Goal: Task Accomplishment & Management: Use online tool/utility

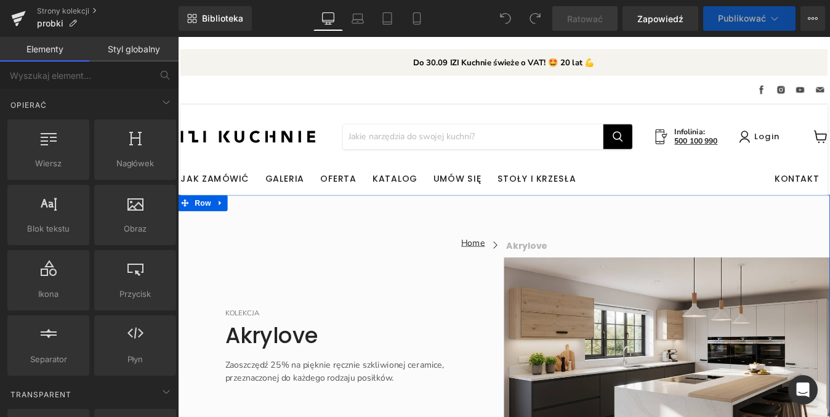
click at [340, 244] on div "Home Button Icon akrylove Collection Title Icon List Icon List KOLEKCJA Text Bl…" at bounding box center [550, 379] width 745 height 324
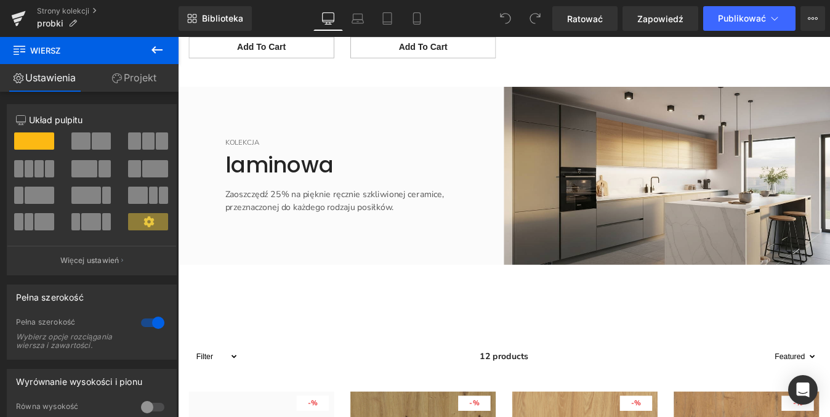
scroll to position [1356, 0]
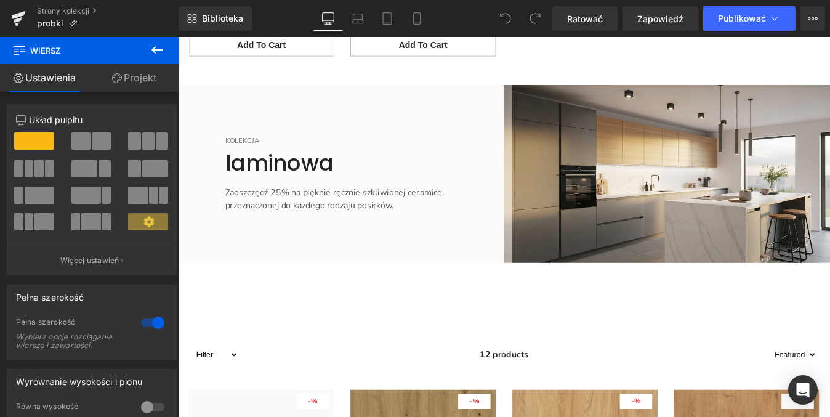
click at [351, 225] on font "Zaoszczędź 25% na pięknie ręcznie szkliwionej ceramice, przeznaczonej do każdeg…" at bounding box center [357, 221] width 251 height 28
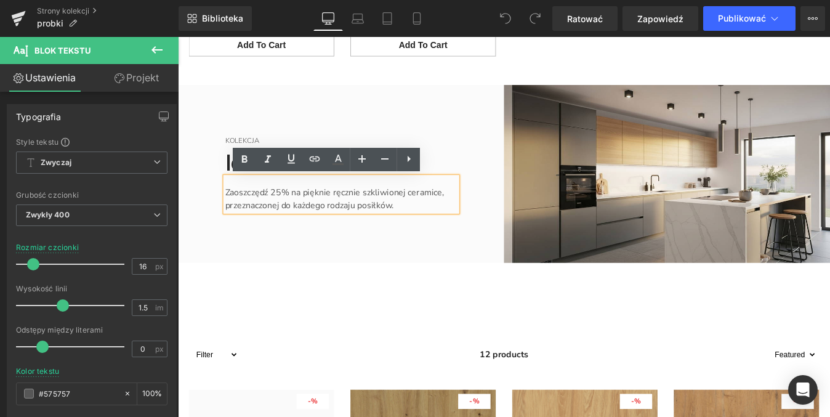
click at [425, 283] on div "KOLEKCJA Text Block laminowa Heading Zaoszczędź 25% na pięknie ręcznie szkliwio…" at bounding box center [364, 193] width 372 height 203
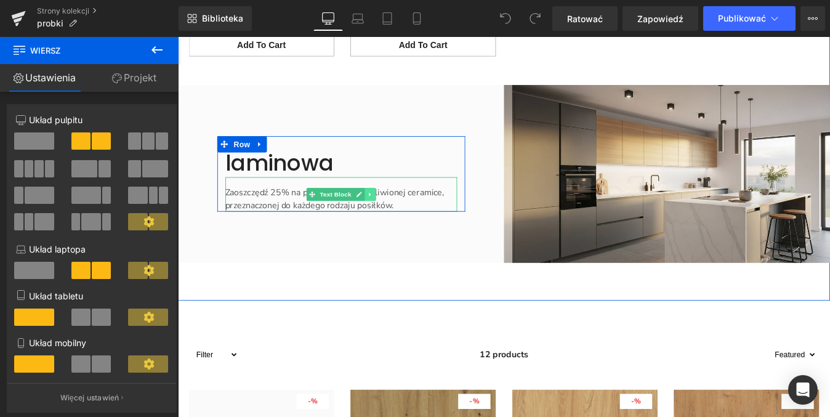
click at [391, 223] on link "Treść główna" at bounding box center [397, 216] width 13 height 15
click at [362, 220] on icon "Treść główna" at bounding box center [365, 216] width 7 height 7
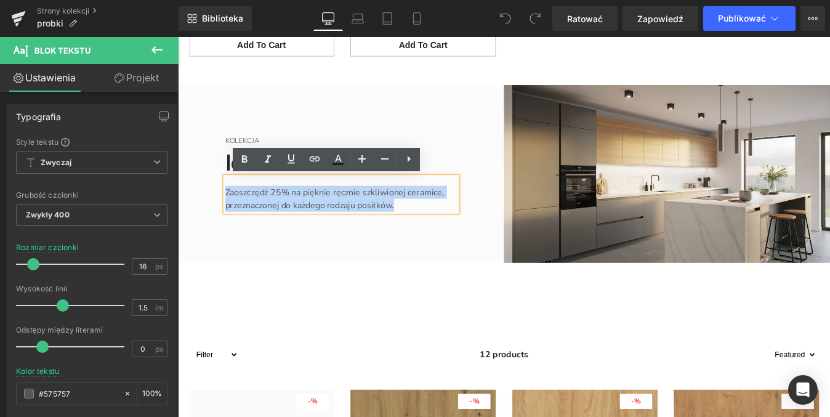
drag, startPoint x: 430, startPoint y: 231, endPoint x: 223, endPoint y: 213, distance: 207.0
click at [223, 213] on div "KOLEKCJA Text Block laminowa Heading Zaoszczędź 25% na pięknie ręcznie szkliwio…" at bounding box center [364, 193] width 283 height 86
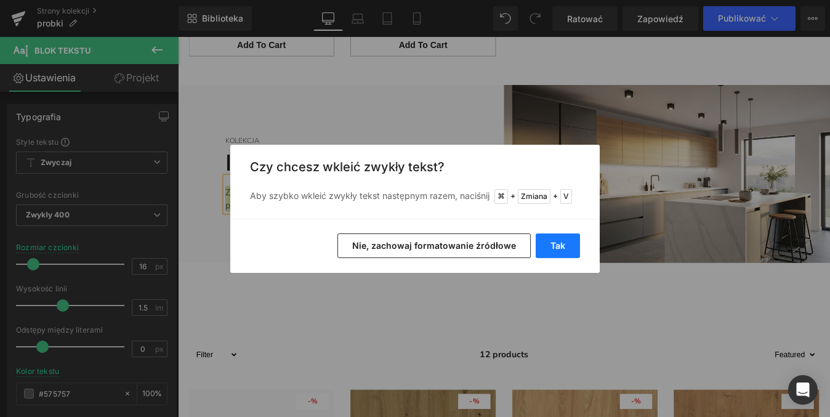
click at [547, 245] on button "Tak" at bounding box center [557, 245] width 44 height 25
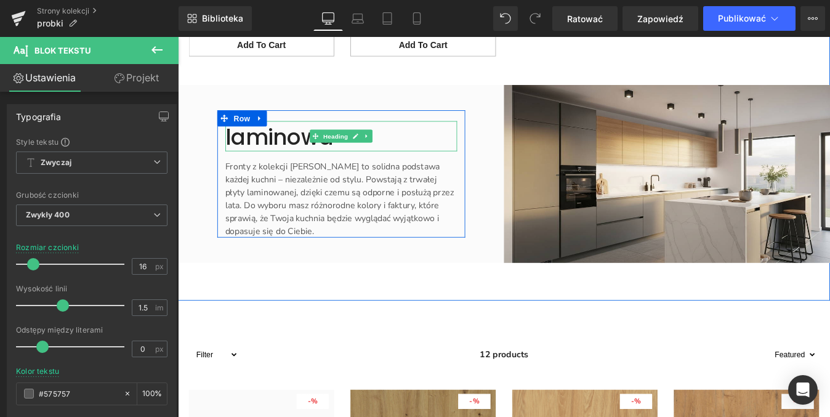
click at [347, 158] on font "laminowa" at bounding box center [294, 151] width 124 height 34
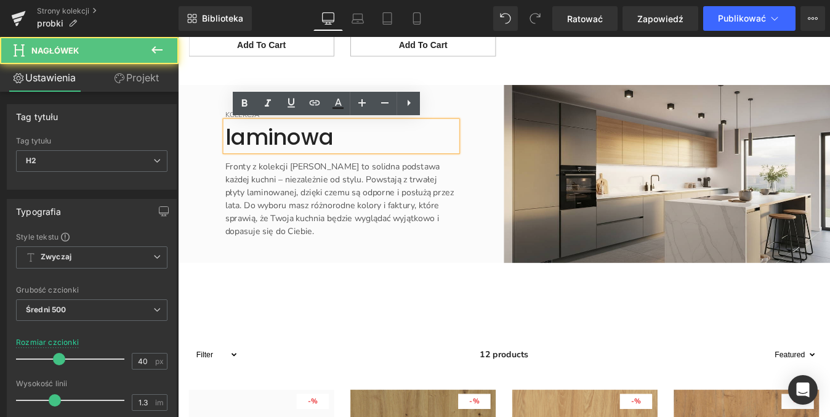
click at [309, 154] on font "laminowa" at bounding box center [294, 151] width 124 height 34
click at [337, 151] on font "laminowa" at bounding box center [294, 151] width 124 height 34
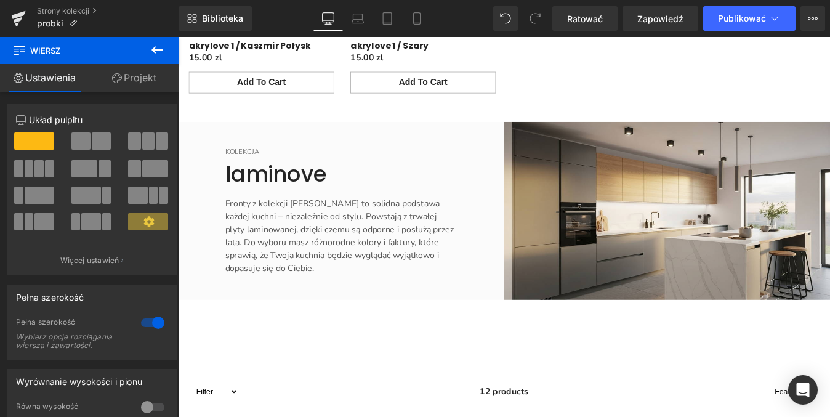
scroll to position [1302, 0]
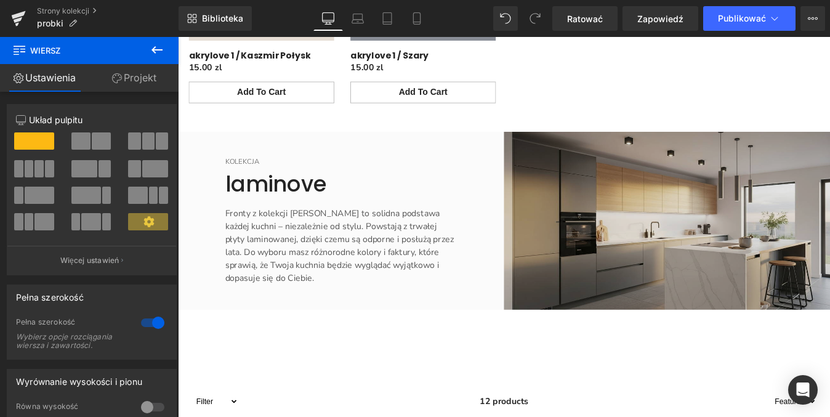
click at [710, 184] on img "Treść główna" at bounding box center [736, 246] width 372 height 203
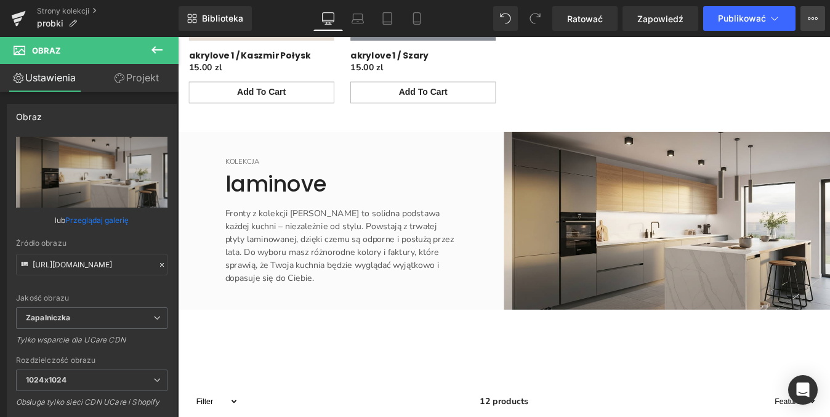
click at [813, 20] on icon at bounding box center [813, 19] width 10 height 10
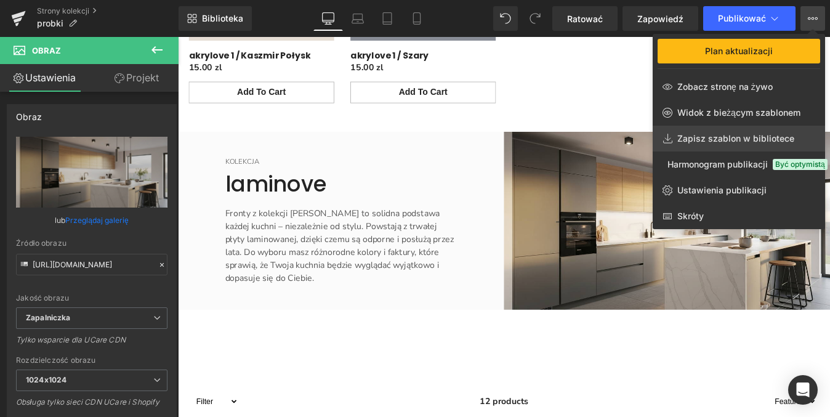
click at [756, 145] on link "Zapisz szablon w bibliotece" at bounding box center [738, 139] width 172 height 26
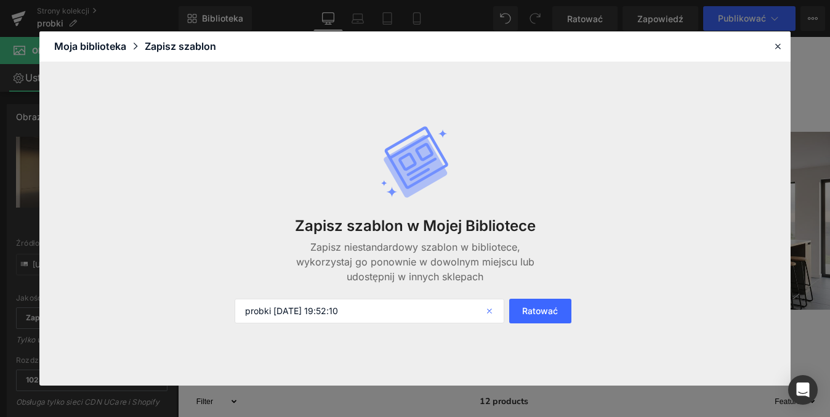
click at [489, 312] on icon at bounding box center [490, 311] width 27 height 25
click at [776, 46] on icon at bounding box center [777, 46] width 11 height 11
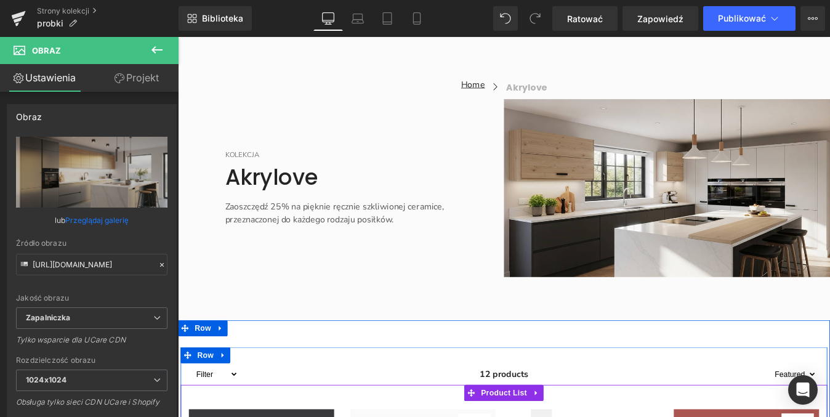
scroll to position [0, 0]
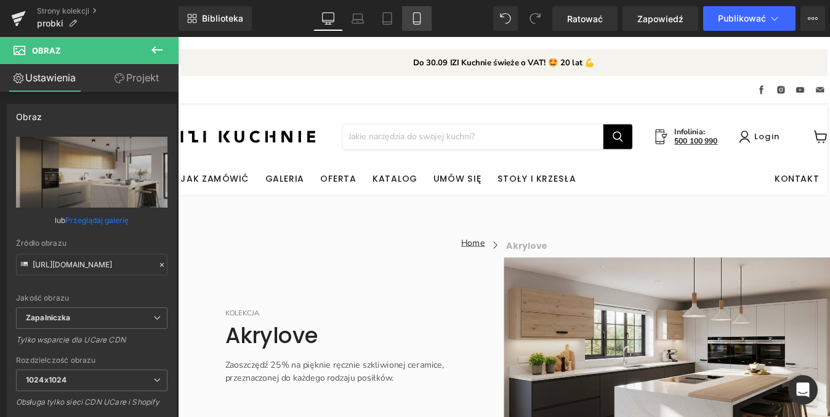
click at [422, 23] on icon at bounding box center [417, 18] width 12 height 12
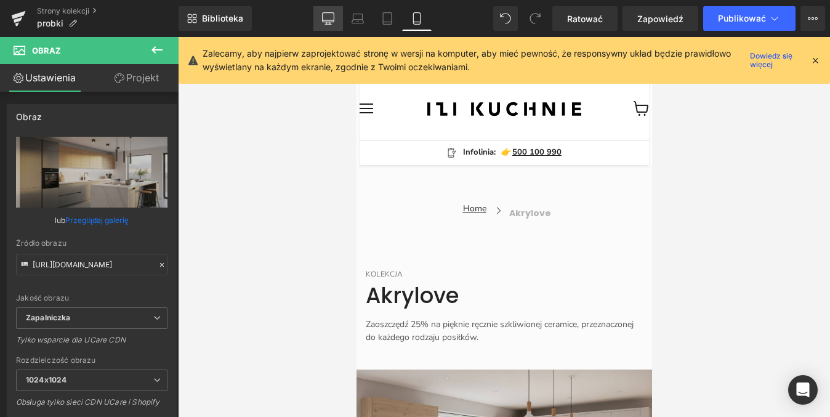
click at [329, 25] on link "Pulpit" at bounding box center [328, 18] width 30 height 25
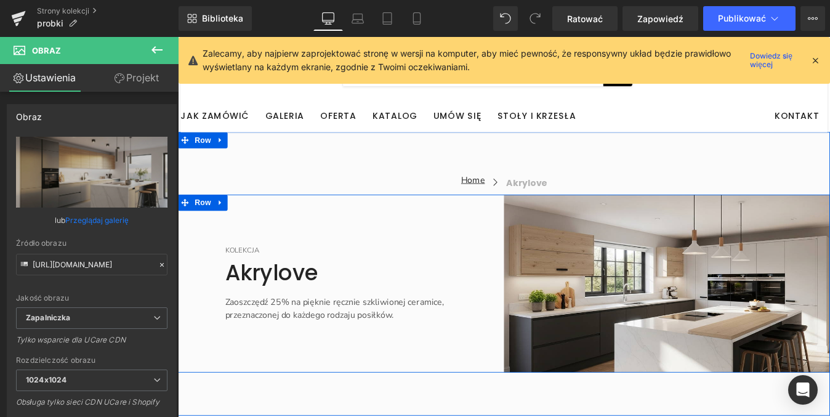
scroll to position [73, 0]
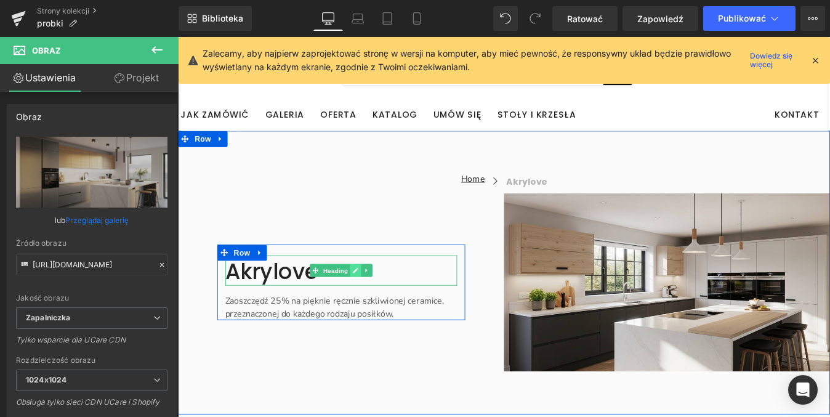
click at [377, 305] on icon "Treść główna" at bounding box center [380, 303] width 7 height 7
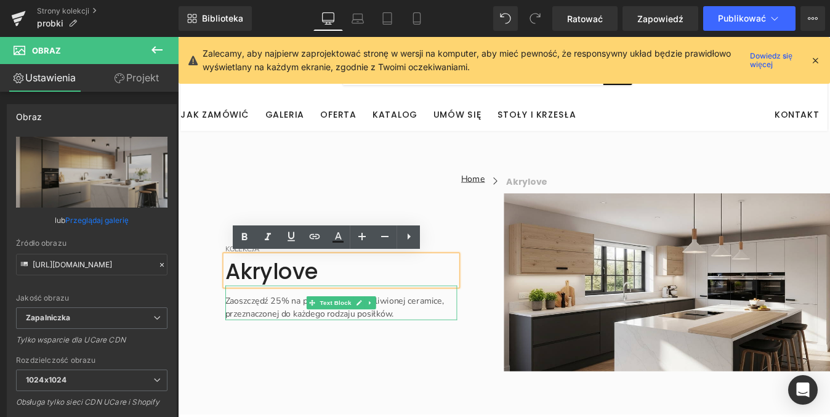
click at [418, 353] on font "Zaoszczędź 25% na pięknie ręcznie szkliwionej ceramice, przeznaczonej do każdeg…" at bounding box center [357, 345] width 251 height 28
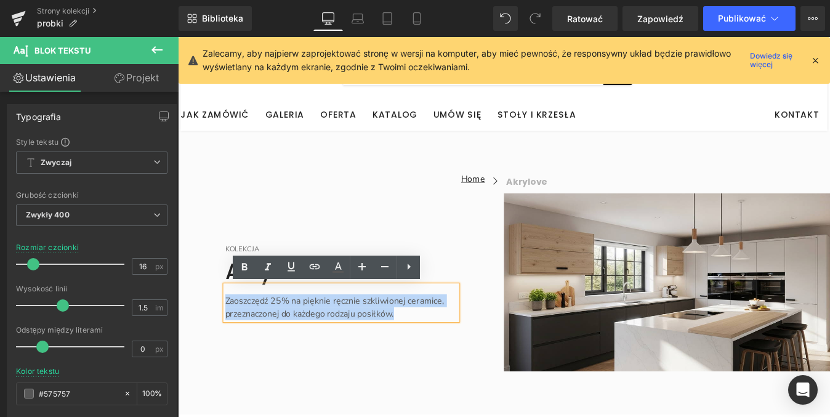
drag, startPoint x: 427, startPoint y: 355, endPoint x: 218, endPoint y: 339, distance: 209.2
click at [223, 339] on div "KOLEKCJA Text Block Akrylove Heading Zaoszczędź 25% na pięknie ręcznie szkliwio…" at bounding box center [364, 317] width 283 height 86
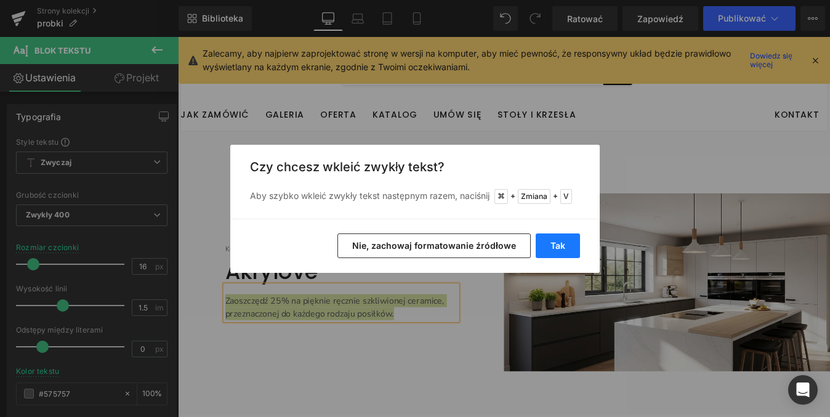
click at [557, 248] on font "Tak" at bounding box center [557, 245] width 15 height 10
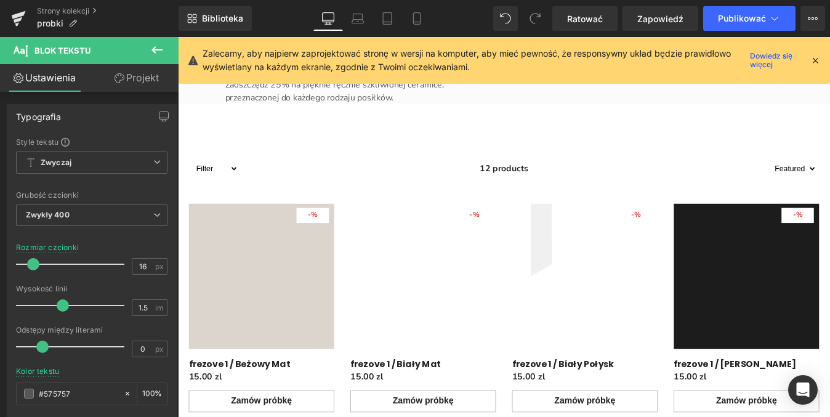
scroll to position [2590, 0]
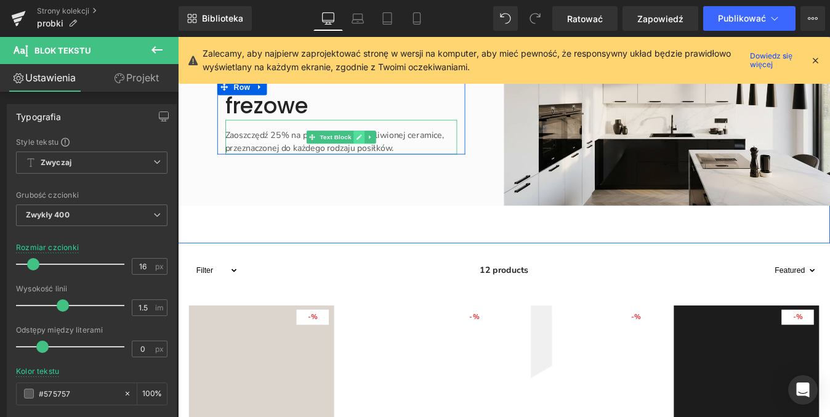
click at [382, 152] on icon "Treść główna" at bounding box center [385, 151] width 6 height 6
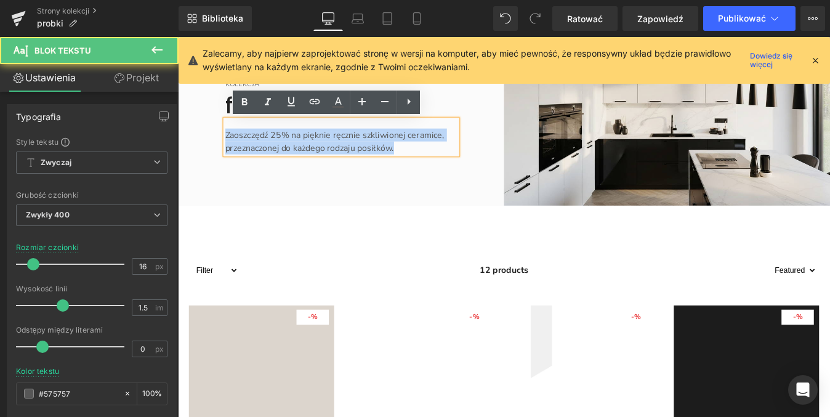
drag, startPoint x: 422, startPoint y: 162, endPoint x: 161, endPoint y: 147, distance: 260.8
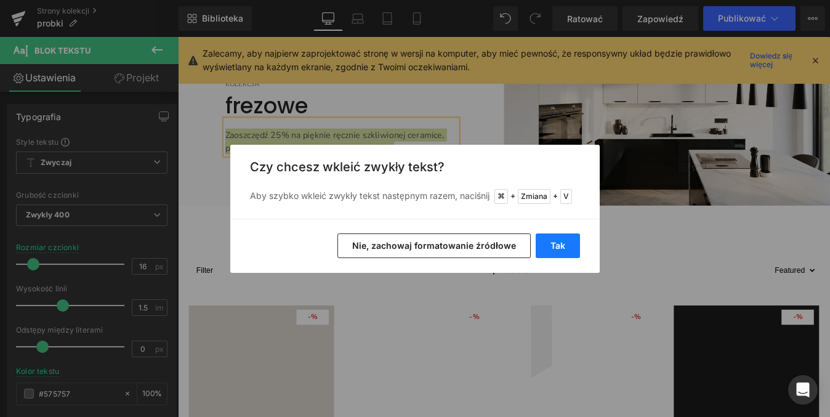
click at [562, 248] on font "Tak" at bounding box center [557, 245] width 15 height 10
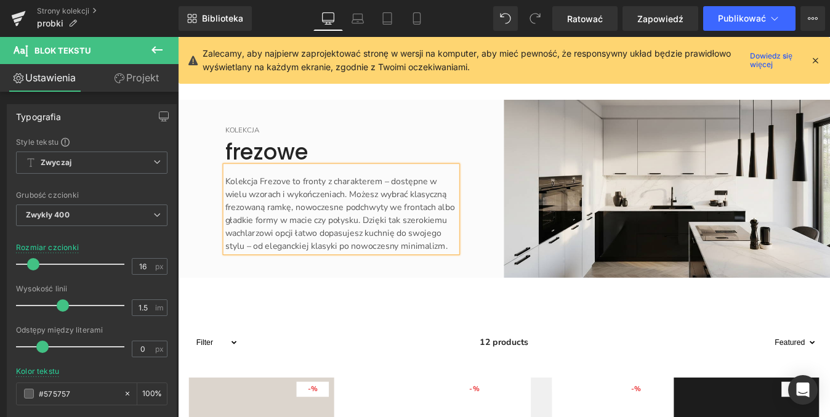
scroll to position [2487, 0]
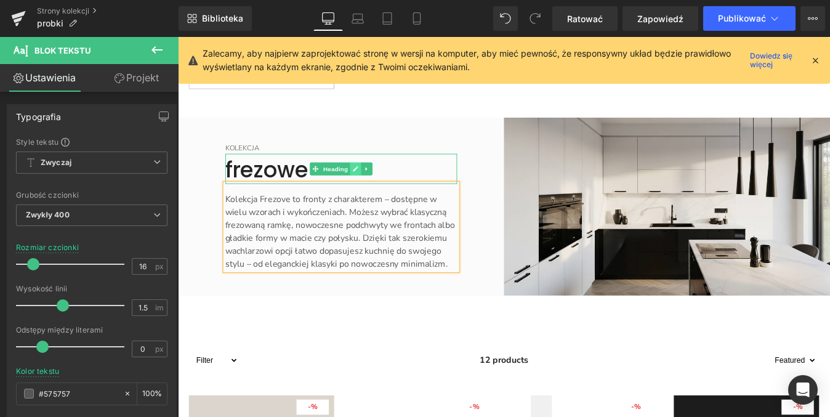
click at [377, 190] on icon "Treść główna" at bounding box center [380, 187] width 7 height 7
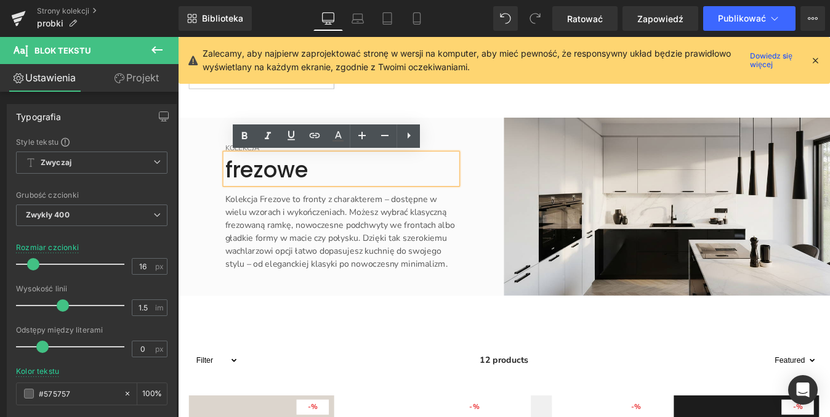
click at [234, 187] on font "frezowe" at bounding box center [279, 189] width 95 height 34
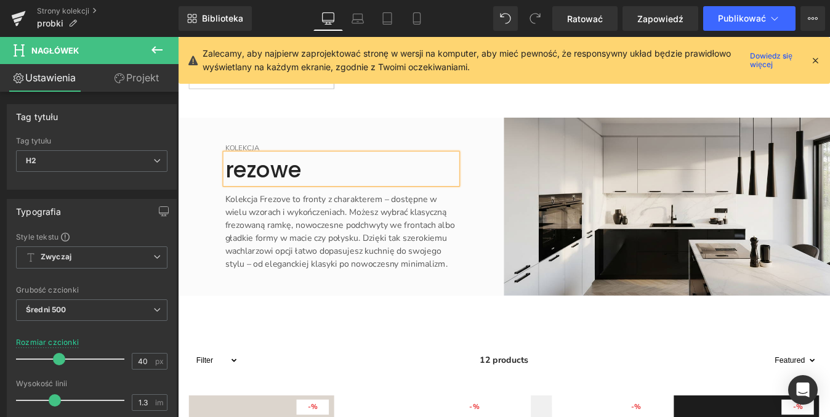
click at [232, 195] on font "rezowe" at bounding box center [275, 189] width 87 height 34
click at [232, 195] on font "Frezowe" at bounding box center [282, 189] width 100 height 34
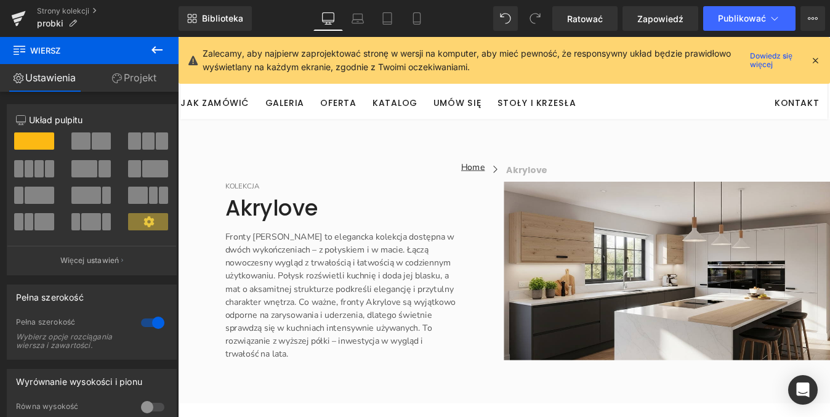
scroll to position [0, 0]
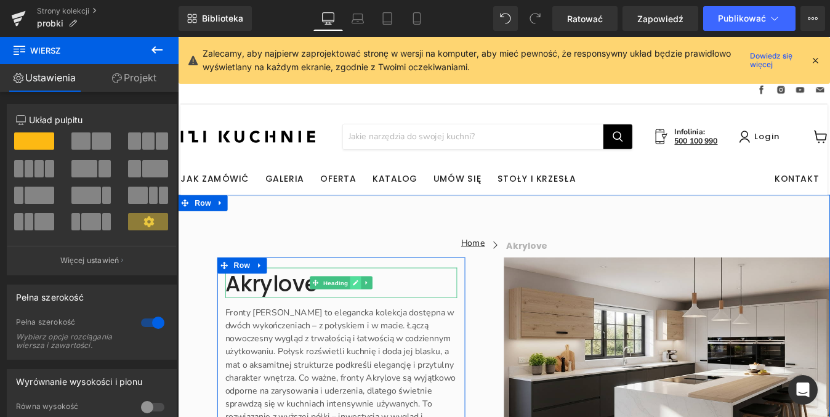
click at [378, 315] on icon "Treść główna" at bounding box center [381, 318] width 6 height 6
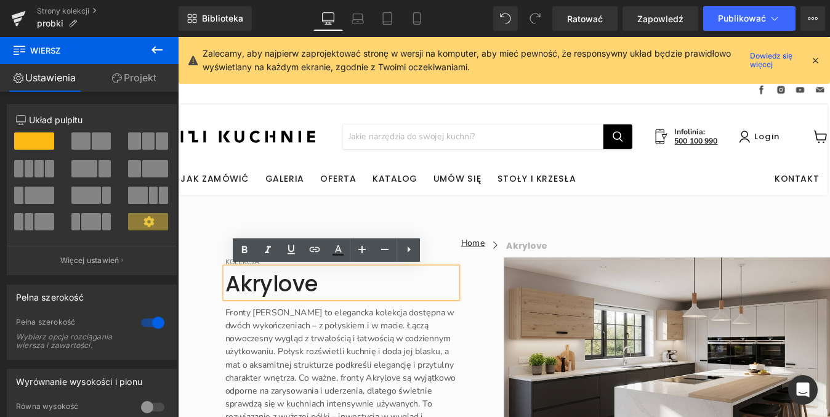
click at [244, 324] on font "Akrylove" at bounding box center [285, 319] width 106 height 34
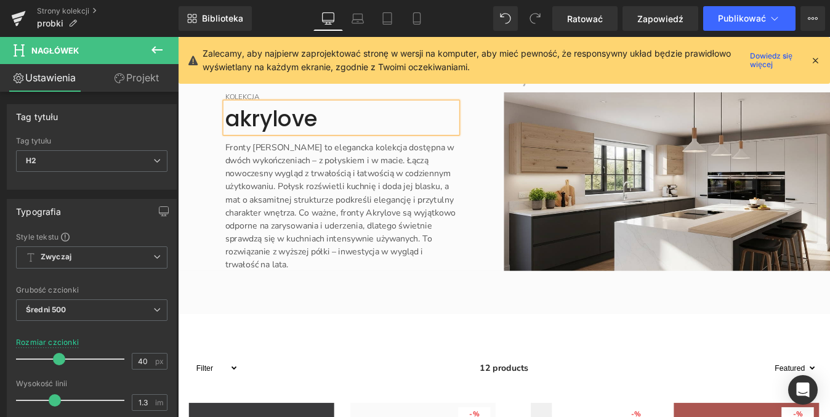
scroll to position [183, 0]
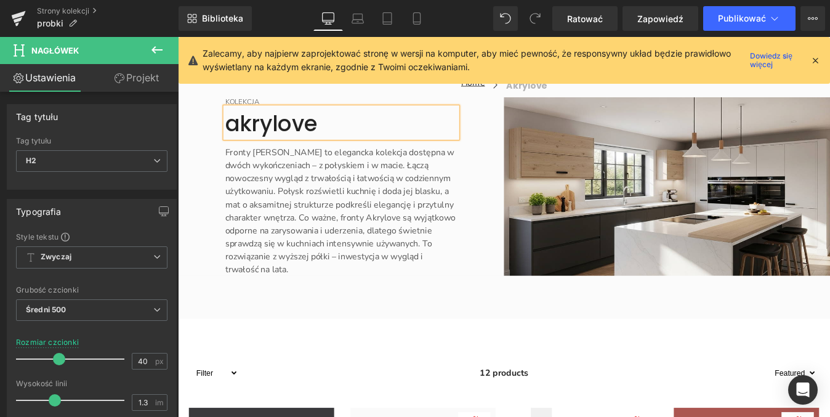
click at [316, 229] on p "Fronty [PERSON_NAME] to elegancka kolekcja dostępna w dwóch wykończeniach – z p…" at bounding box center [364, 236] width 265 height 148
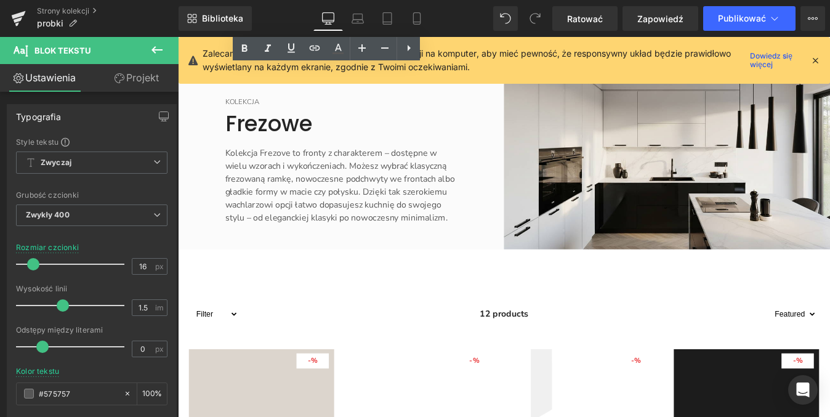
scroll to position [2534, 0]
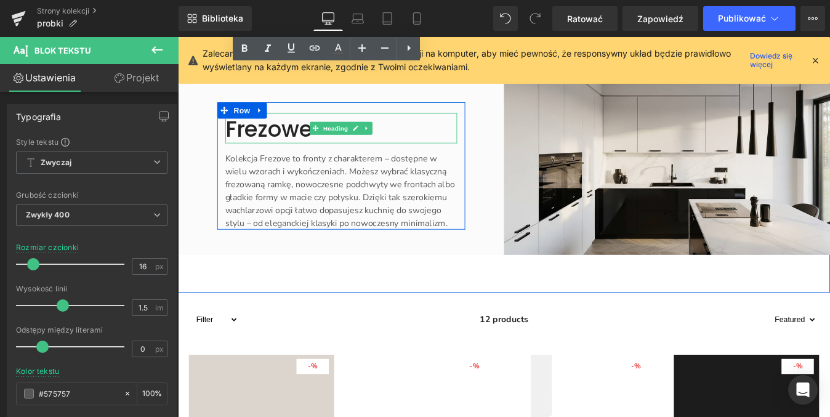
click at [238, 143] on font "Frezowe" at bounding box center [282, 142] width 100 height 34
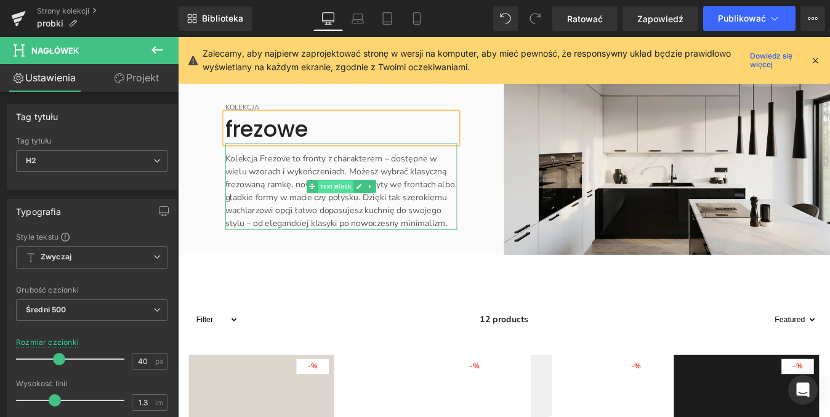
click at [359, 213] on span "Text Block" at bounding box center [357, 207] width 41 height 15
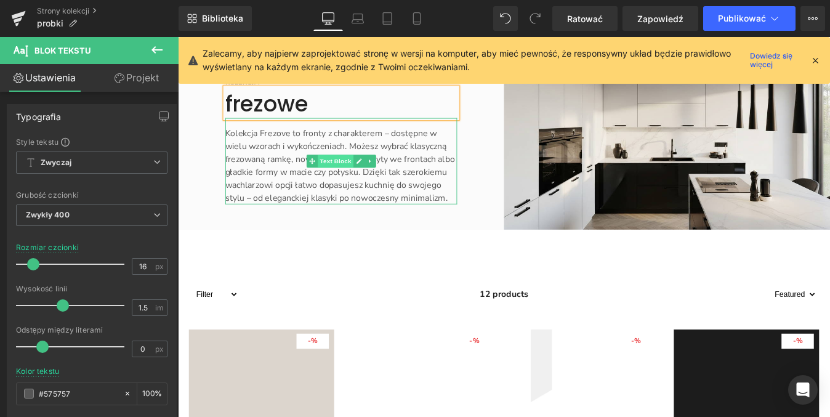
scroll to position [2564, 0]
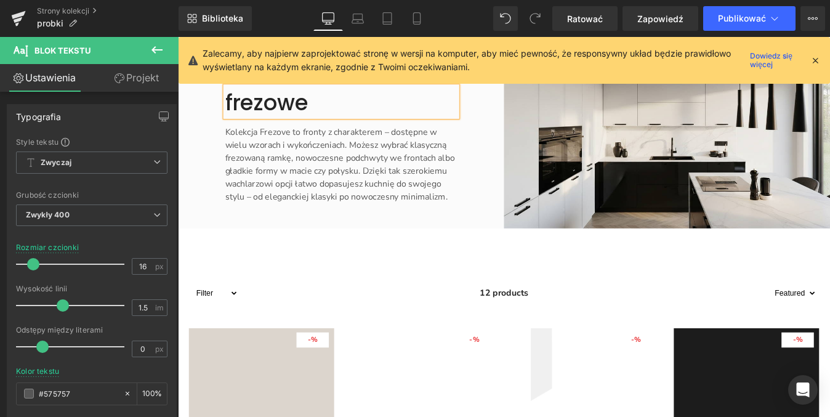
click at [361, 252] on div "KOLEKCJA Text Block frezowe Heading Kolekcja Frezove to fronty z charakterem – …" at bounding box center [364, 153] width 372 height 203
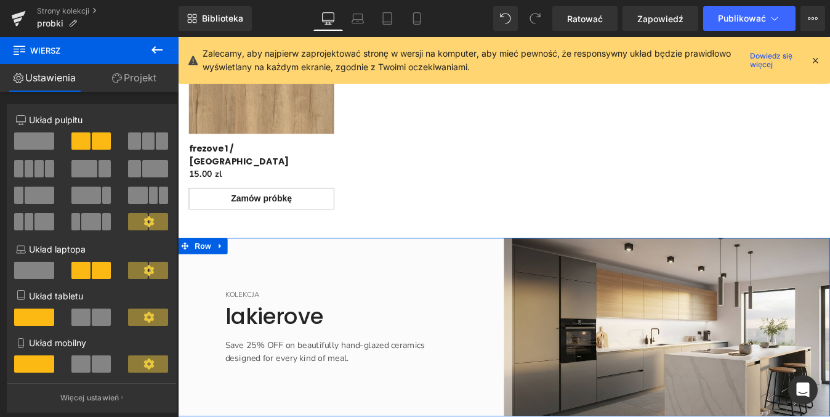
scroll to position [3767, 0]
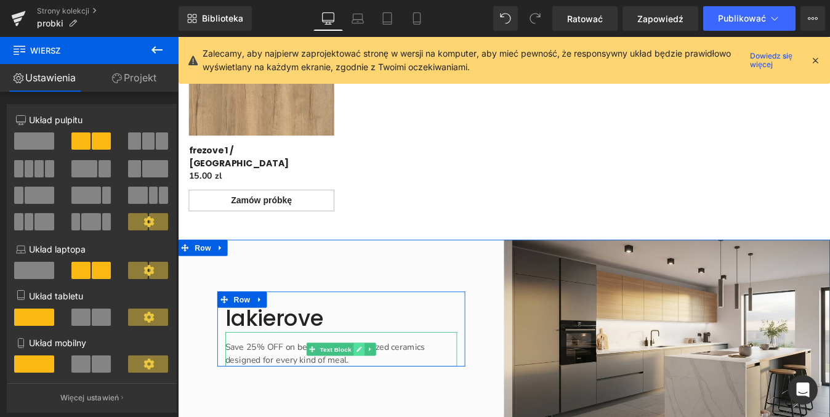
click at [381, 390] on icon "Treść główna" at bounding box center [384, 393] width 7 height 7
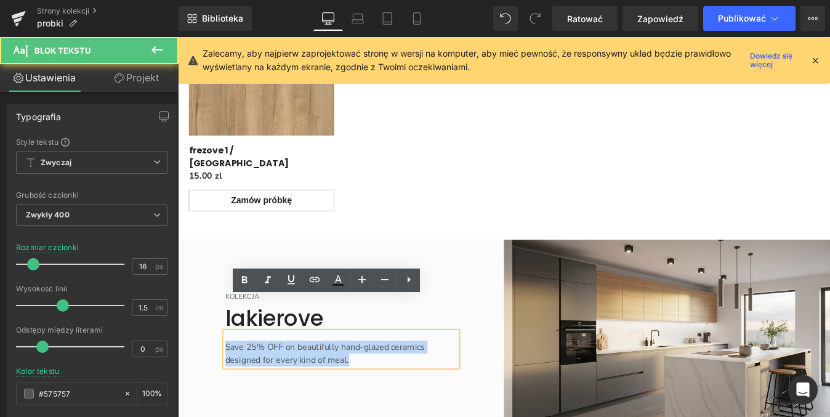
drag, startPoint x: 379, startPoint y: 366, endPoint x: 185, endPoint y: 352, distance: 193.7
click at [185, 352] on div "KOLEKCJA Text Block lakierove Heading Save 25% OFF on beautifully hand-glazed c…" at bounding box center [364, 369] width 372 height 203
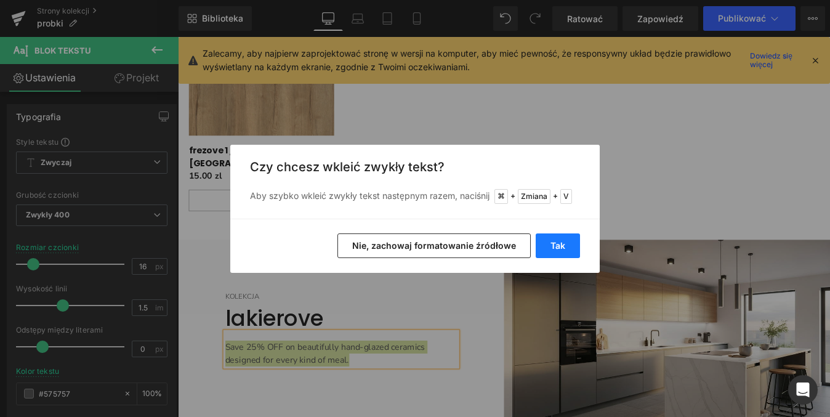
click at [555, 240] on font "Tak" at bounding box center [557, 245] width 15 height 10
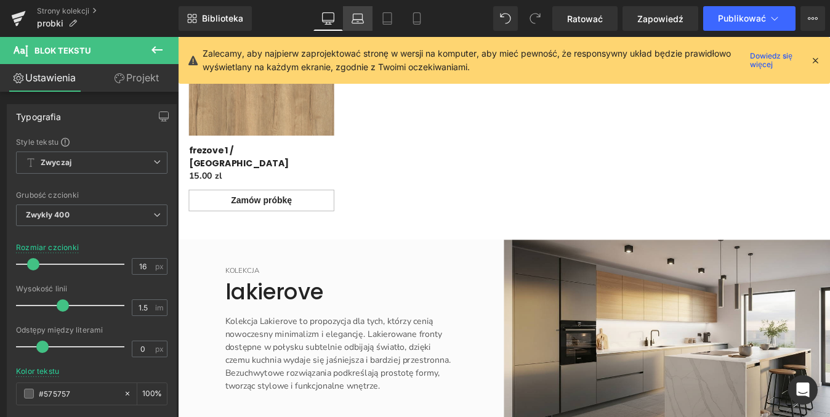
click at [359, 21] on icon at bounding box center [357, 18] width 12 height 12
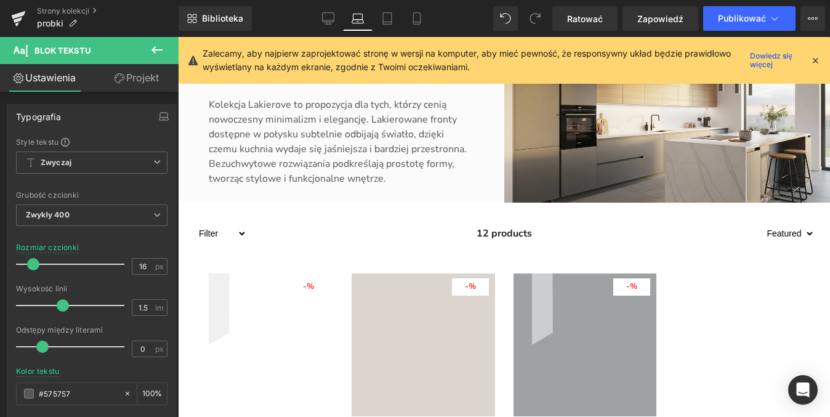
scroll to position [3495, 0]
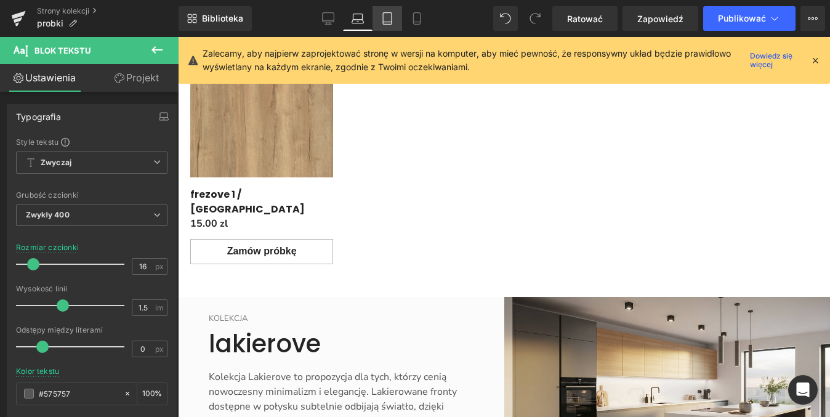
click at [384, 23] on icon at bounding box center [387, 18] width 12 height 12
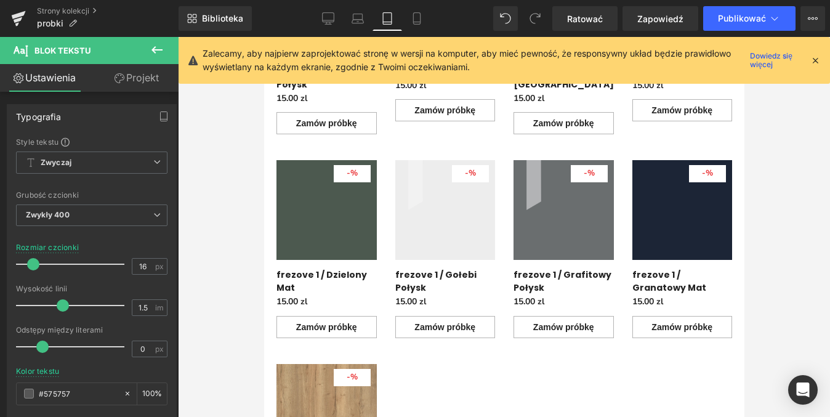
scroll to position [3830, 0]
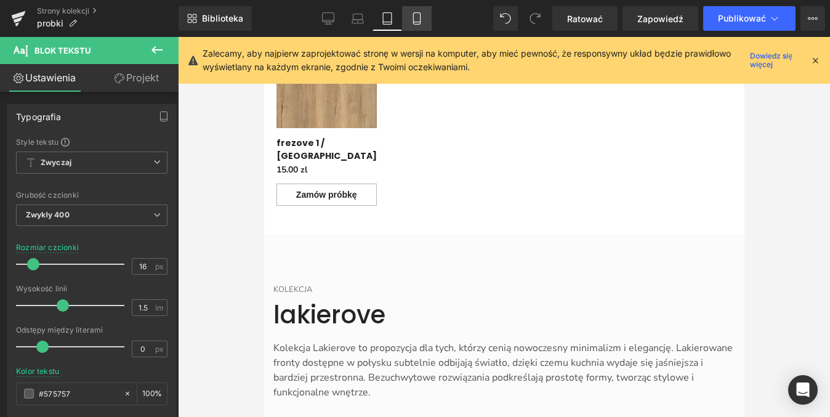
click at [418, 24] on icon at bounding box center [416, 19] width 7 height 12
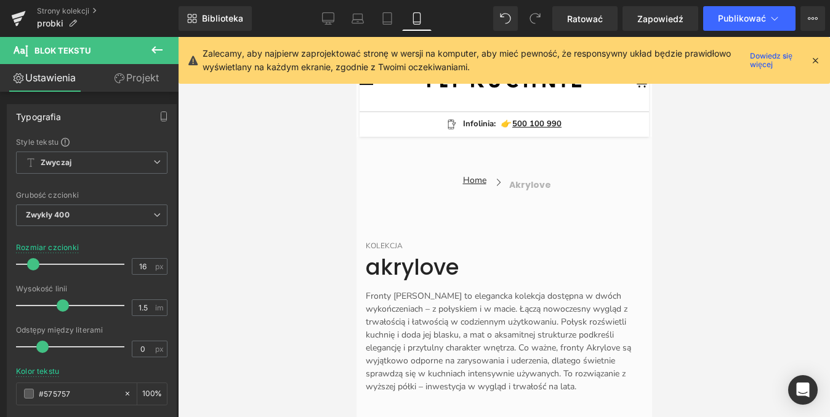
scroll to position [0, 0]
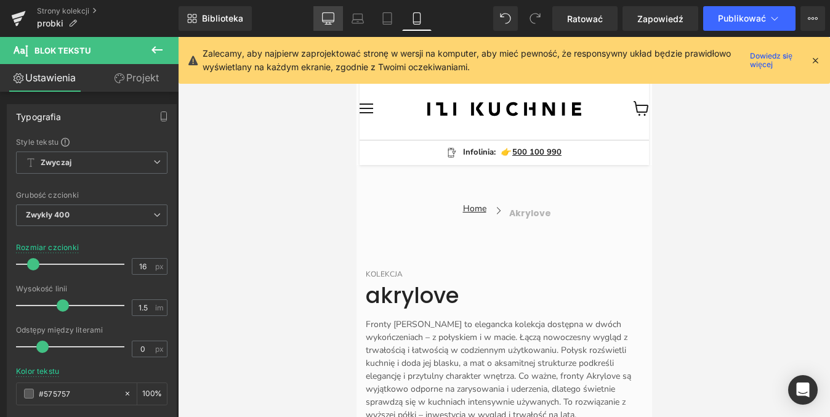
click at [328, 14] on icon at bounding box center [328, 18] width 12 height 12
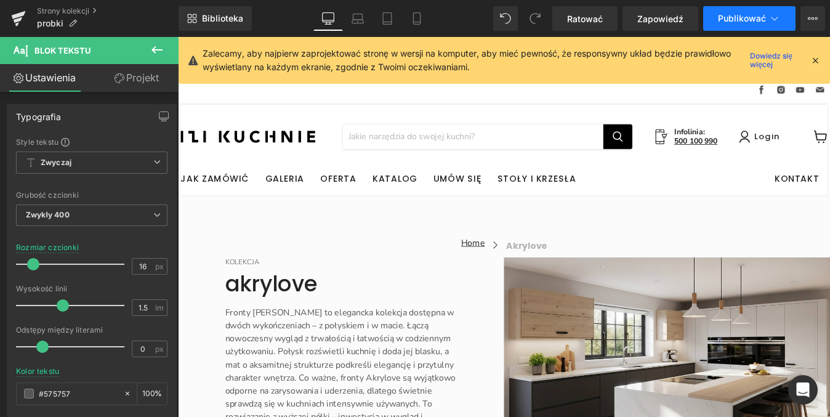
click at [776, 16] on icon at bounding box center [774, 18] width 12 height 12
click at [815, 20] on icon at bounding box center [813, 19] width 10 height 10
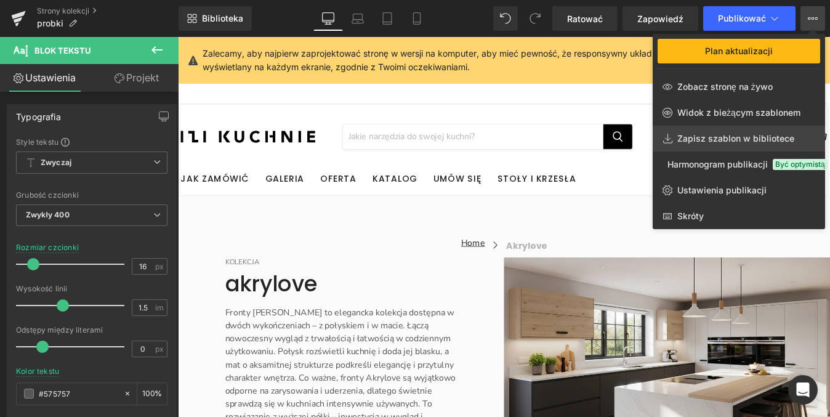
click at [716, 146] on link "Zapisz szablon w bibliotece" at bounding box center [738, 139] width 172 height 26
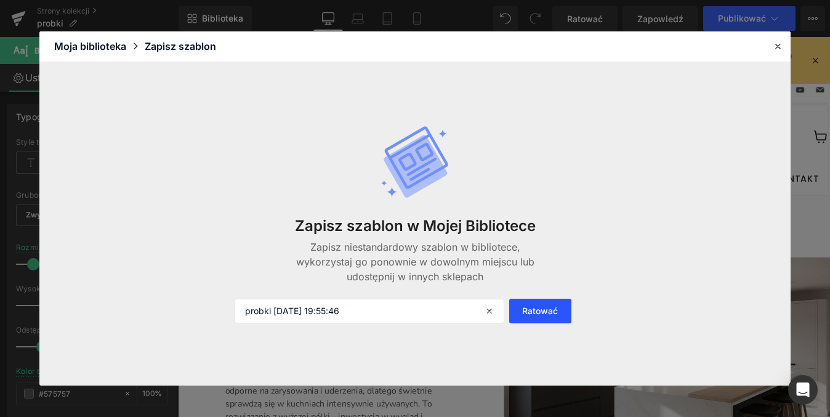
click at [539, 315] on font "Ratować" at bounding box center [540, 310] width 36 height 10
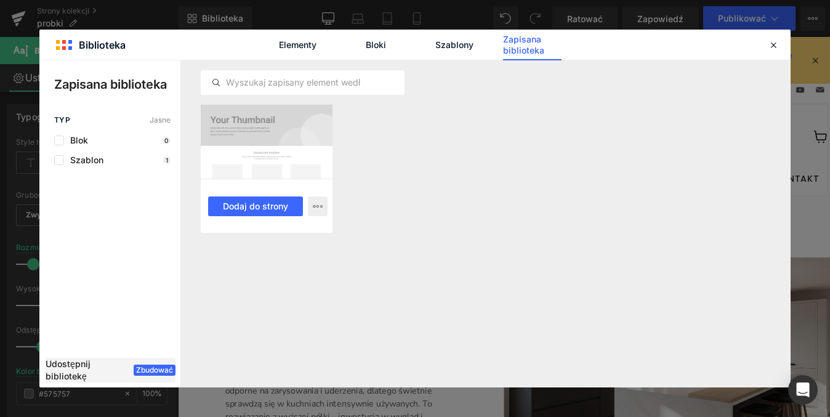
click at [268, 177] on div at bounding box center [267, 142] width 132 height 74
click at [455, 46] on font "Szablony" at bounding box center [454, 44] width 38 height 10
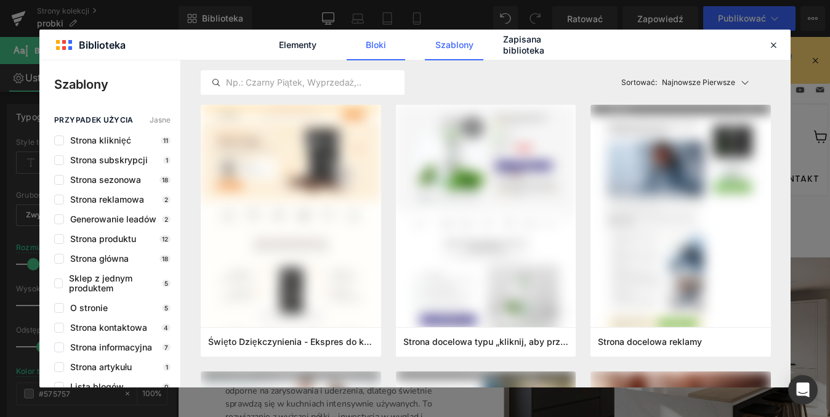
click at [380, 44] on font "Bloki" at bounding box center [376, 44] width 20 height 10
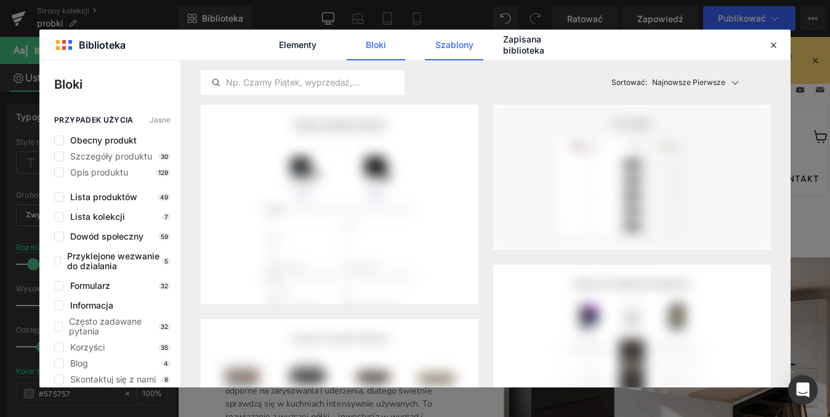
click at [455, 44] on font "Szablony" at bounding box center [454, 44] width 38 height 10
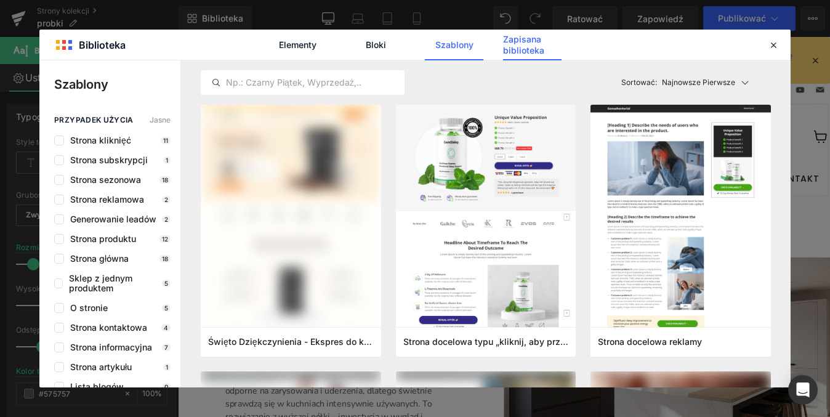
click at [517, 44] on font "Zapisana biblioteka" at bounding box center [532, 45] width 58 height 22
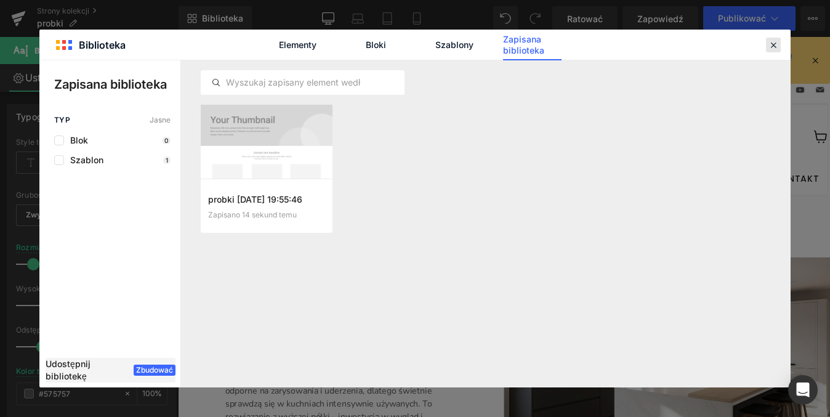
click at [772, 47] on icon at bounding box center [773, 44] width 11 height 11
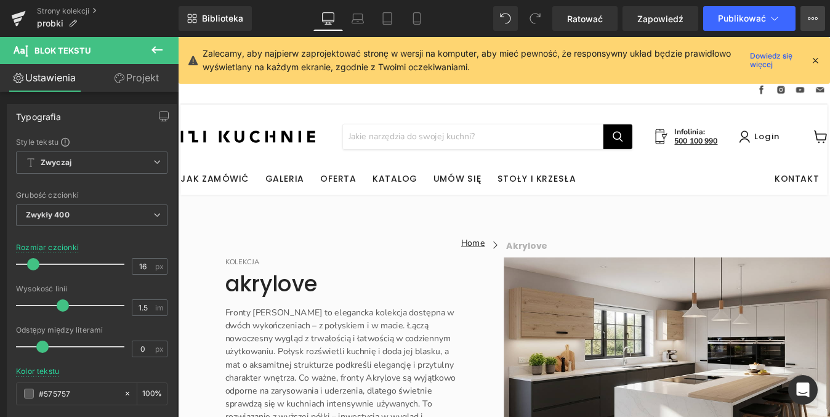
click at [816, 22] on icon at bounding box center [813, 19] width 10 height 10
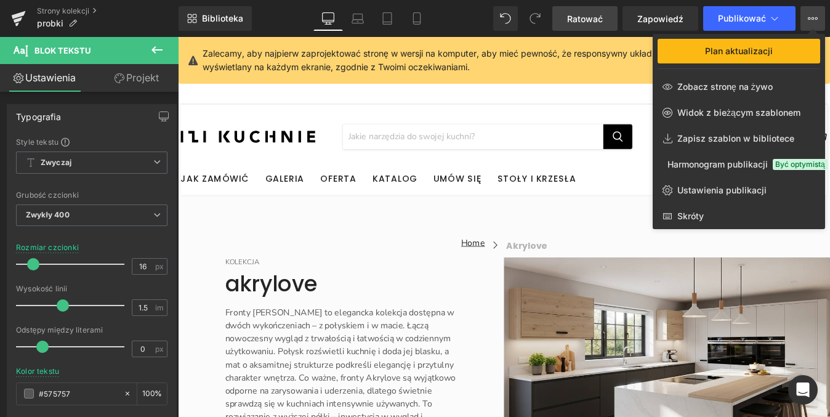
click at [587, 23] on span "Ratować" at bounding box center [585, 18] width 36 height 13
click at [596, 23] on font "Ratować" at bounding box center [585, 19] width 36 height 10
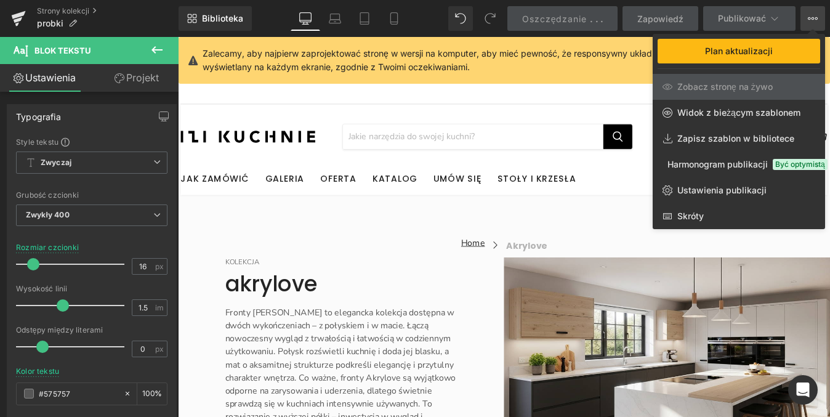
click at [598, 41] on div "Zalecamy, aby najpierw zaprojektować stronę w wersji na komputer, aby mieć pewn…" at bounding box center [503, 60] width 651 height 47
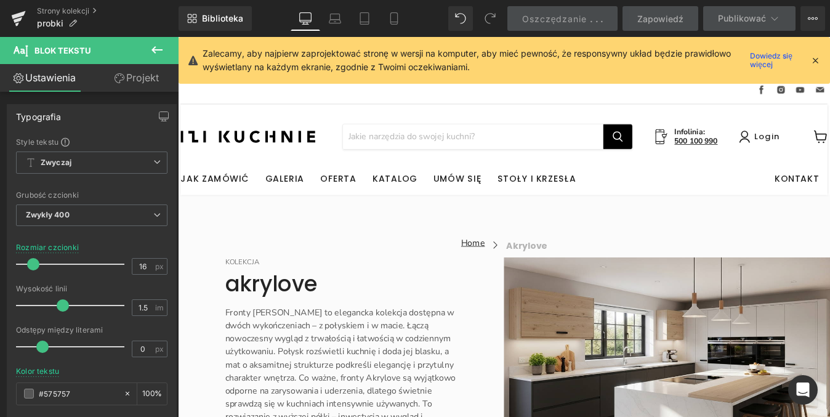
click at [593, 113] on div "zlokalizować nas na Facebooku określić nas na Instagram wybrać nas na Youtube z…" at bounding box center [550, 97] width 739 height 32
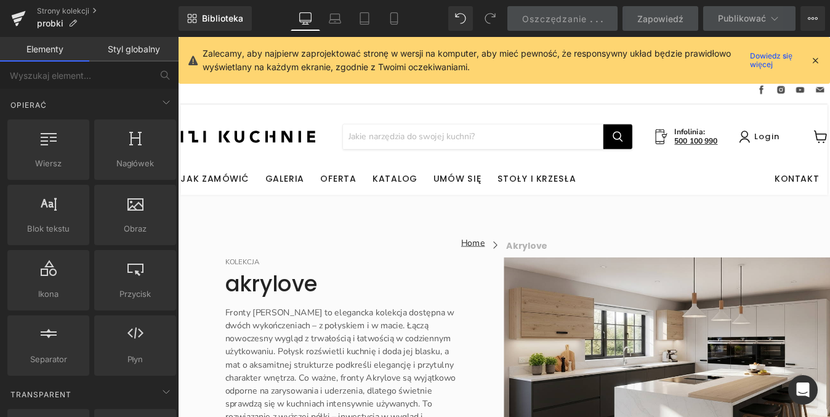
click at [593, 113] on div "zlokalizować nas na Facebooku określić nas na Instagram wybrać nas na Youtube z…" at bounding box center [550, 97] width 739 height 32
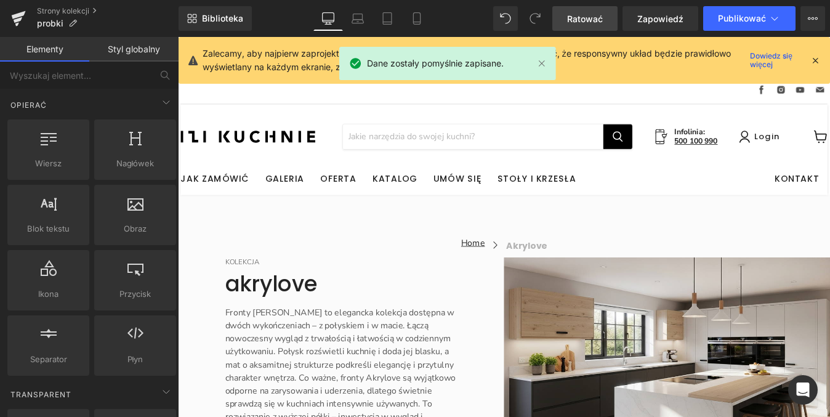
click at [816, 64] on icon at bounding box center [814, 60] width 11 height 11
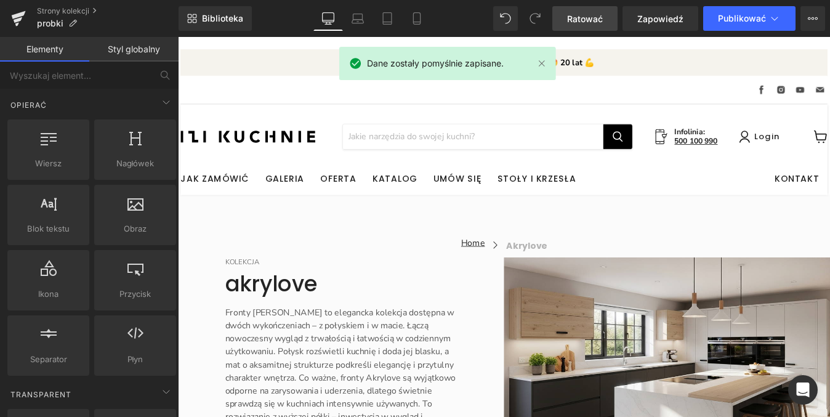
click at [659, 94] on div "zlokalizować nas na Facebooku określić nas na Instagram wybrać nas na Youtube z…" at bounding box center [550, 97] width 739 height 32
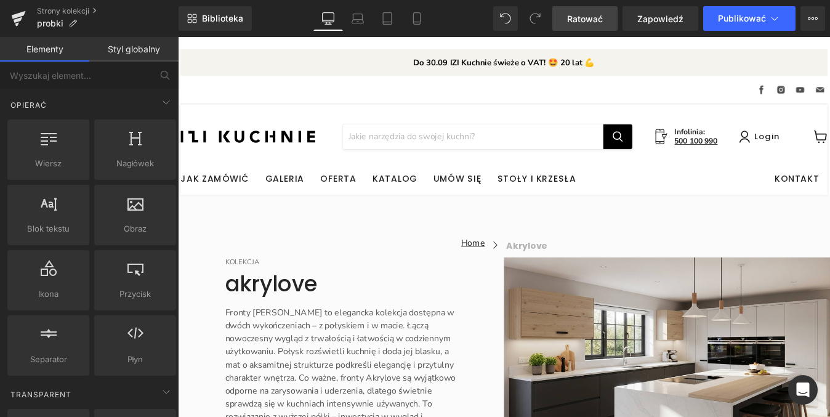
click at [659, 94] on div "zlokalizować nas na Facebooku określić nas na Instagram wybrać nas na Youtube z…" at bounding box center [550, 97] width 739 height 32
click at [658, 97] on div "zlokalizować nas na Facebooku określić nas na Instagram wybrać nas na Youtube z…" at bounding box center [550, 97] width 739 height 32
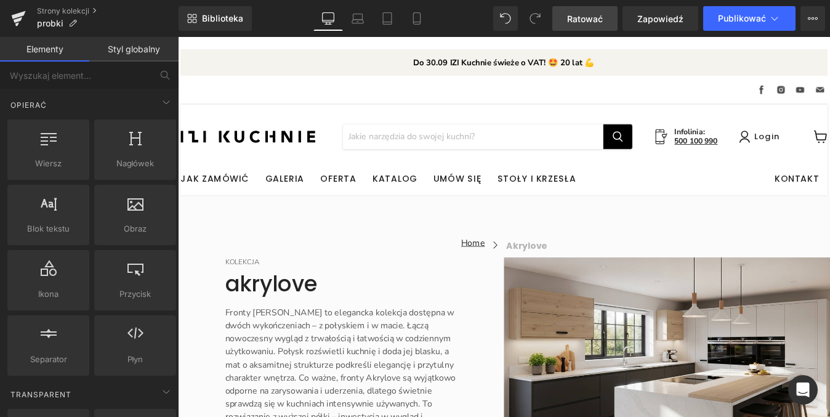
click at [658, 97] on div "zlokalizować nas na Facebooku określić nas na Instagram wybrać nas na Youtube z…" at bounding box center [550, 97] width 739 height 32
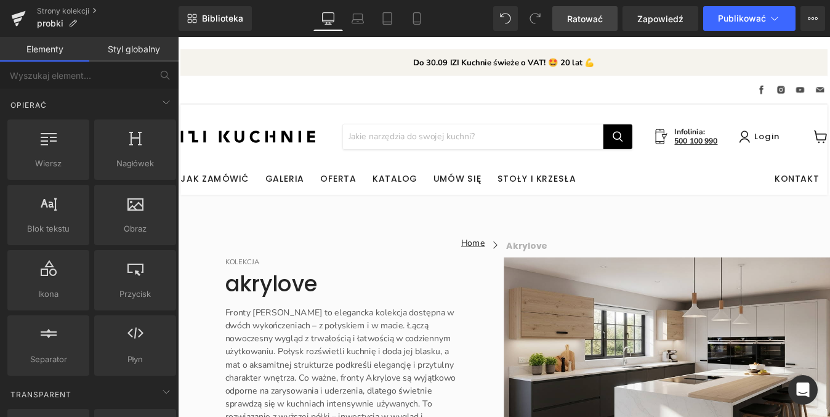
click at [668, 102] on div "zlokalizować nas na Facebooku określić nas na Instagram wybrać nas na Youtube z…" at bounding box center [550, 97] width 739 height 32
click at [623, 92] on div "zlokalizować nas na Facebooku określić nas na Instagram wybrać nas na Youtube z…" at bounding box center [550, 97] width 739 height 32
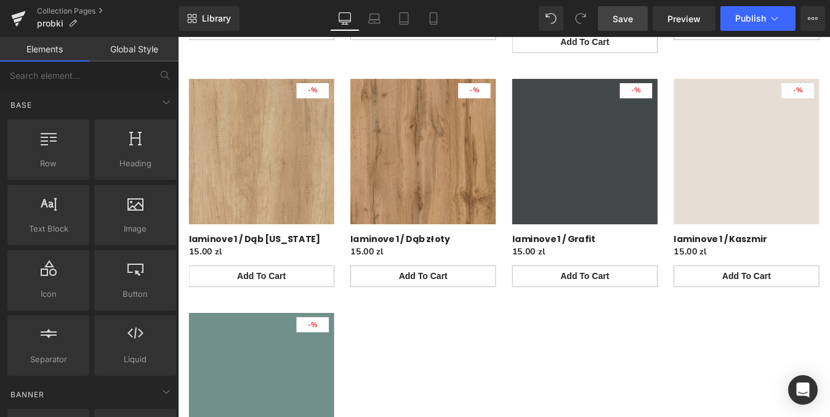
scroll to position [1987, 0]
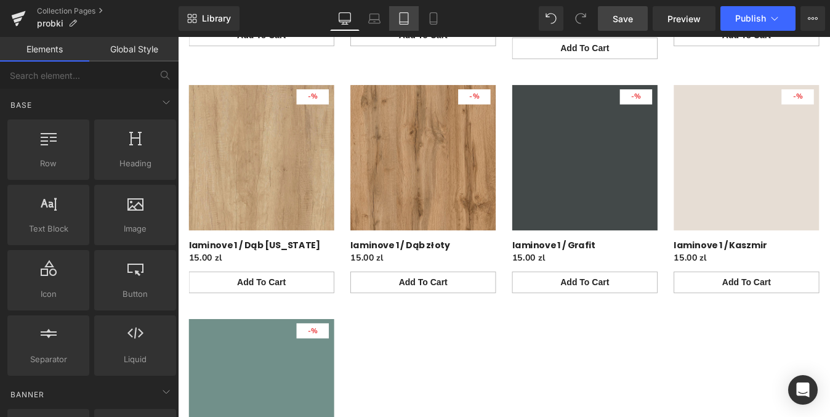
click at [398, 24] on icon at bounding box center [404, 18] width 12 height 12
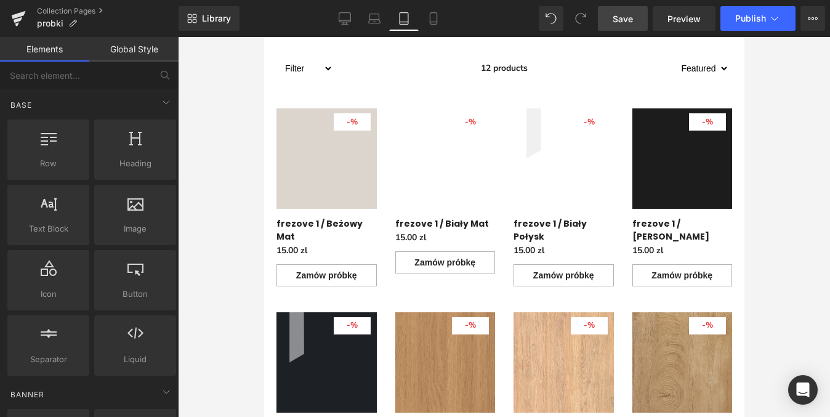
scroll to position [3138, 0]
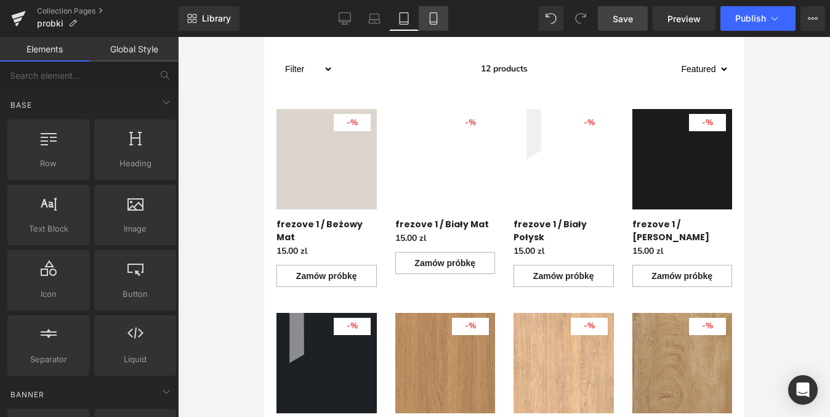
click at [435, 22] on icon at bounding box center [433, 22] width 7 height 0
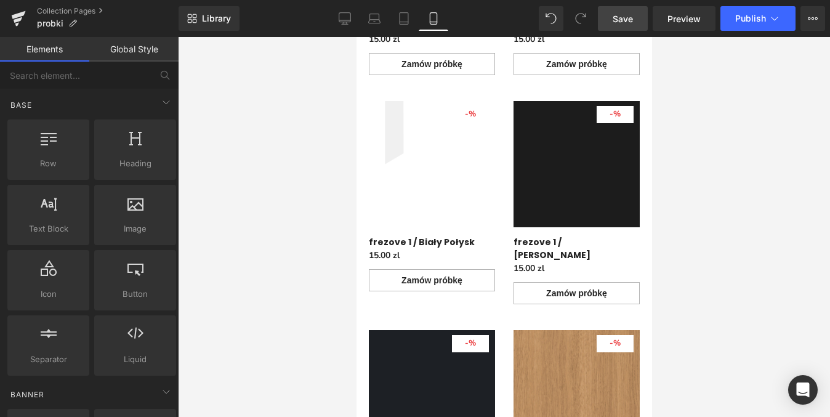
scroll to position [4047, 0]
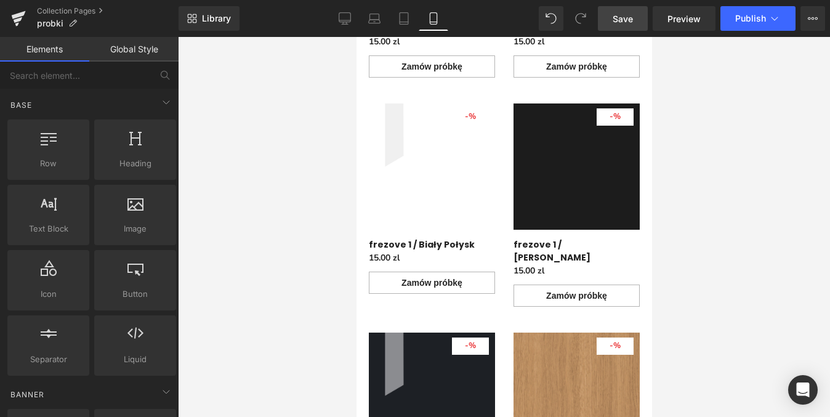
click at [239, 189] on div at bounding box center [504, 227] width 652 height 380
